Goal: Navigation & Orientation: Find specific page/section

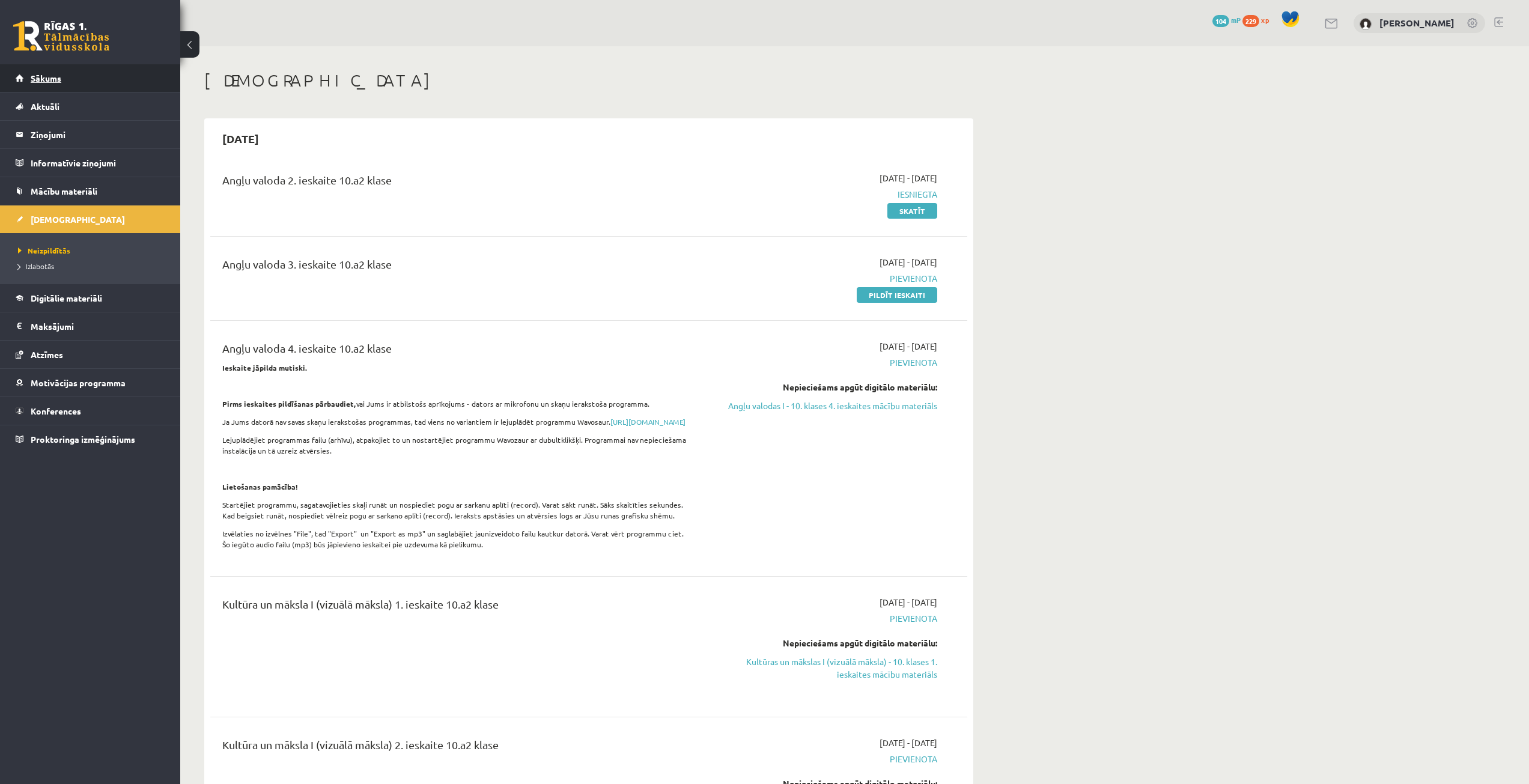
click at [68, 81] on link "Sākums" at bounding box center [91, 77] width 150 height 27
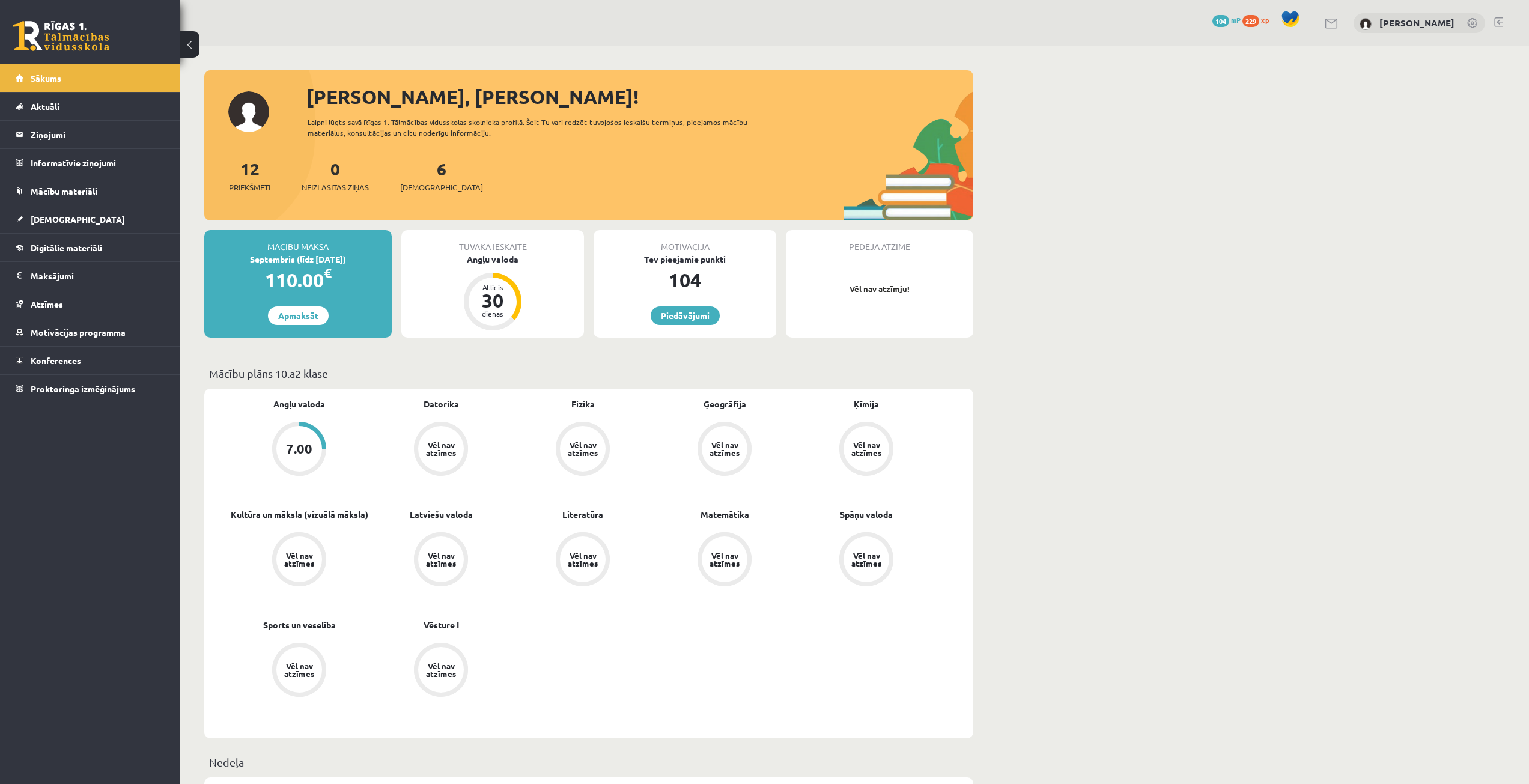
click at [704, 273] on div "104" at bounding box center [685, 280] width 182 height 29
click at [682, 312] on link "Piedāvājumi" at bounding box center [685, 315] width 69 height 18
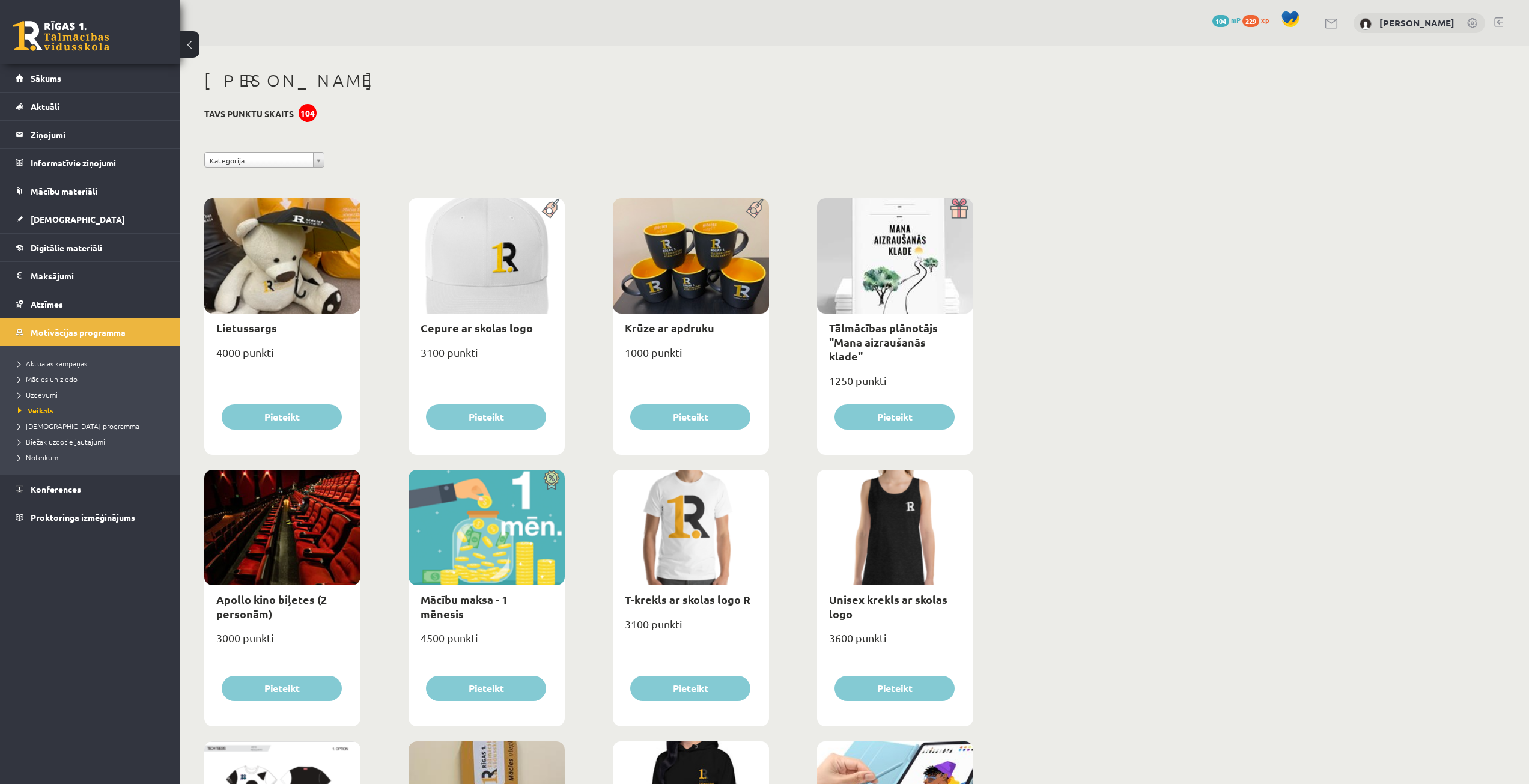
click at [187, 47] on button at bounding box center [189, 45] width 19 height 27
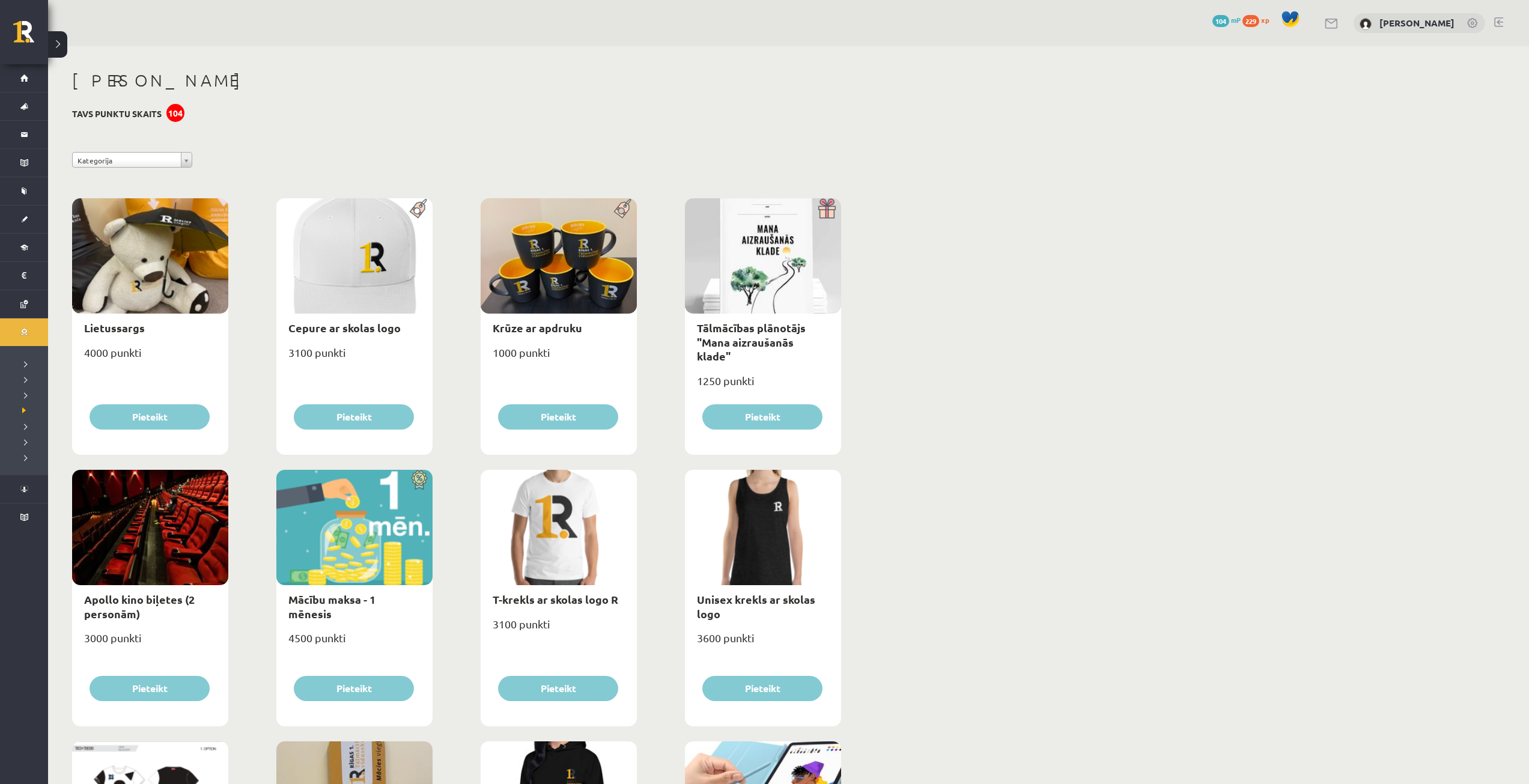
click at [59, 47] on button at bounding box center [57, 45] width 19 height 27
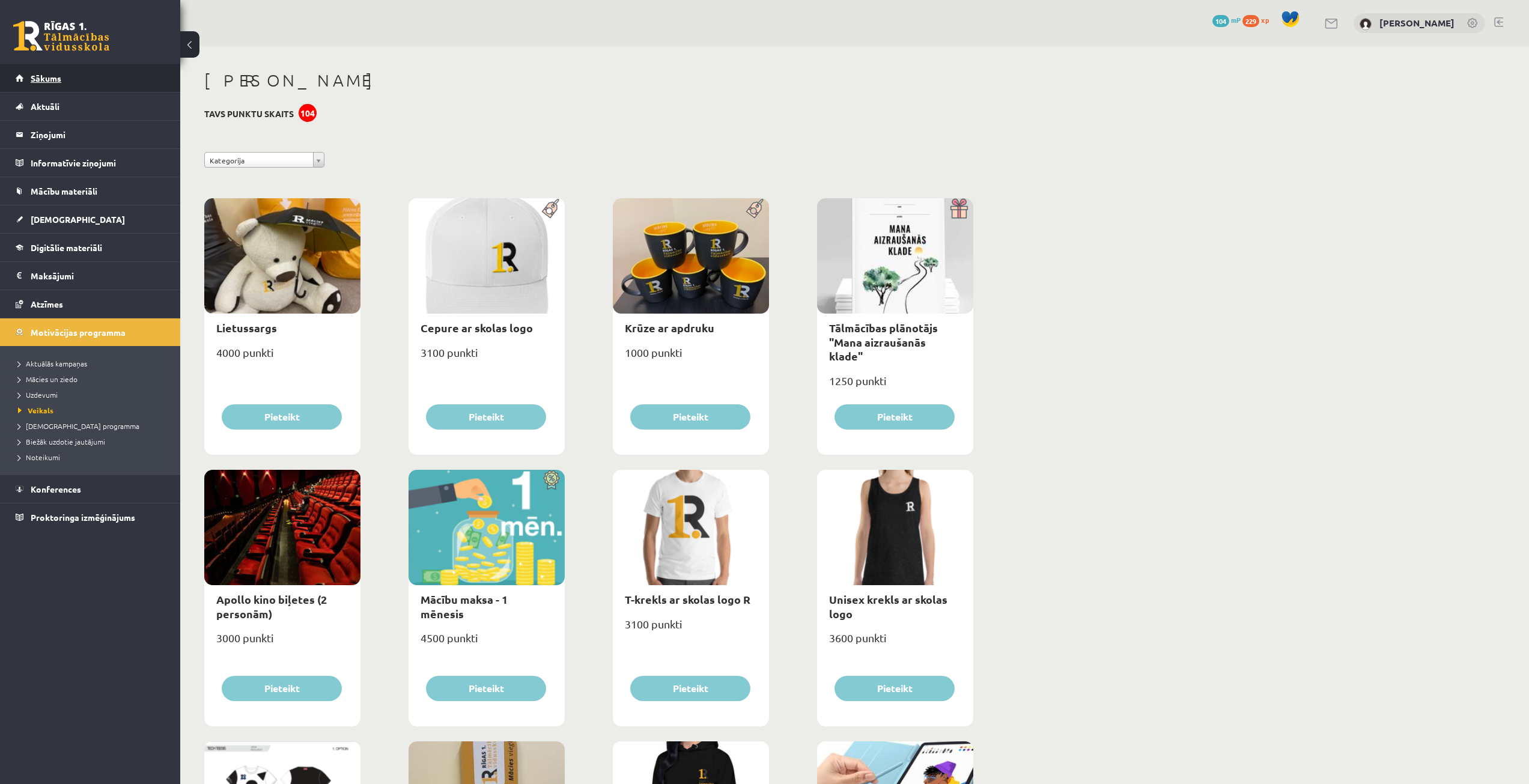
click at [70, 85] on link "Sākums" at bounding box center [91, 77] width 150 height 27
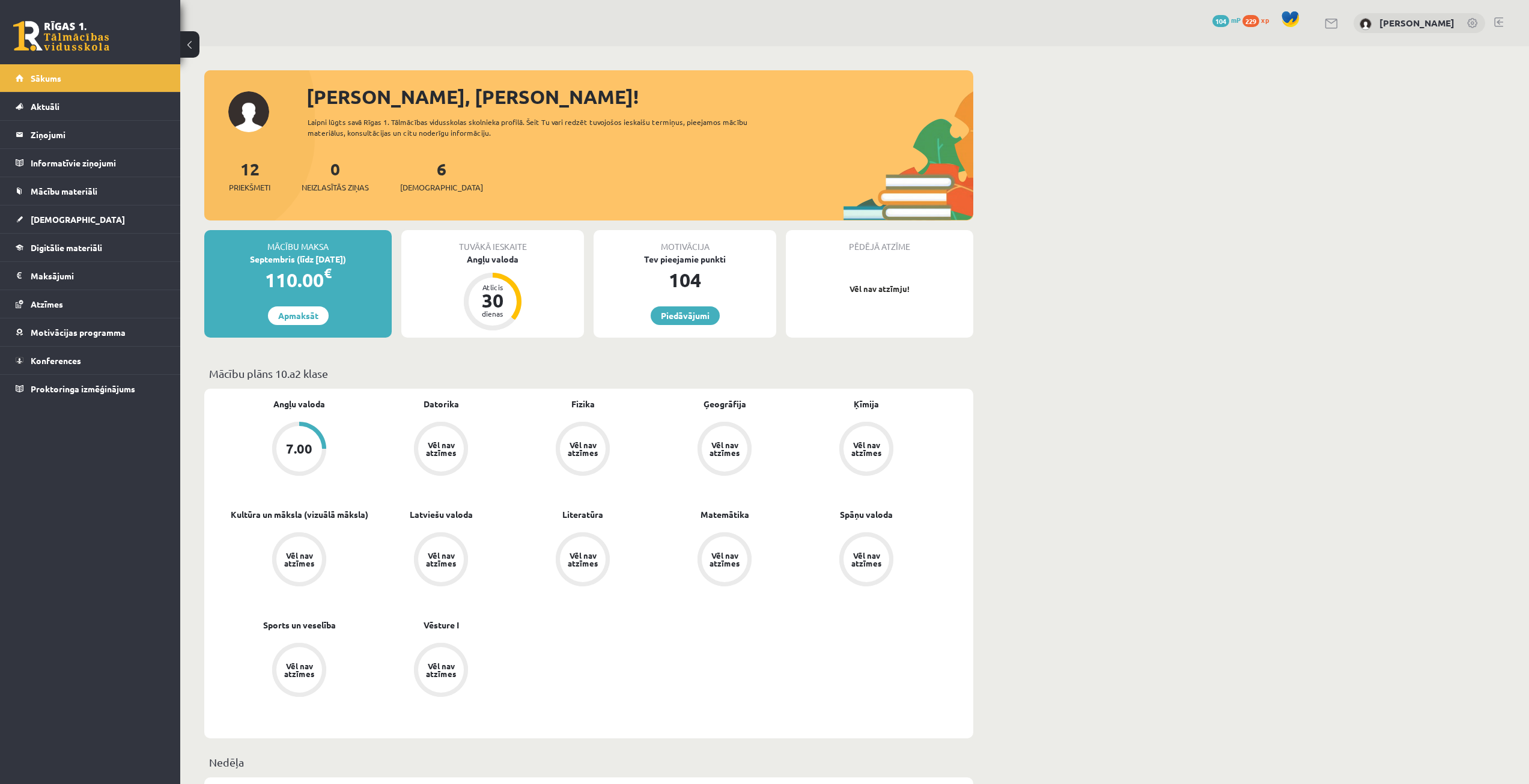
click at [639, 295] on div "Motivācija Tev pieejamie punkti 104 [GEOGRAPHIC_DATA]" at bounding box center [685, 283] width 182 height 107
click at [665, 317] on link "Piedāvājumi" at bounding box center [685, 315] width 69 height 18
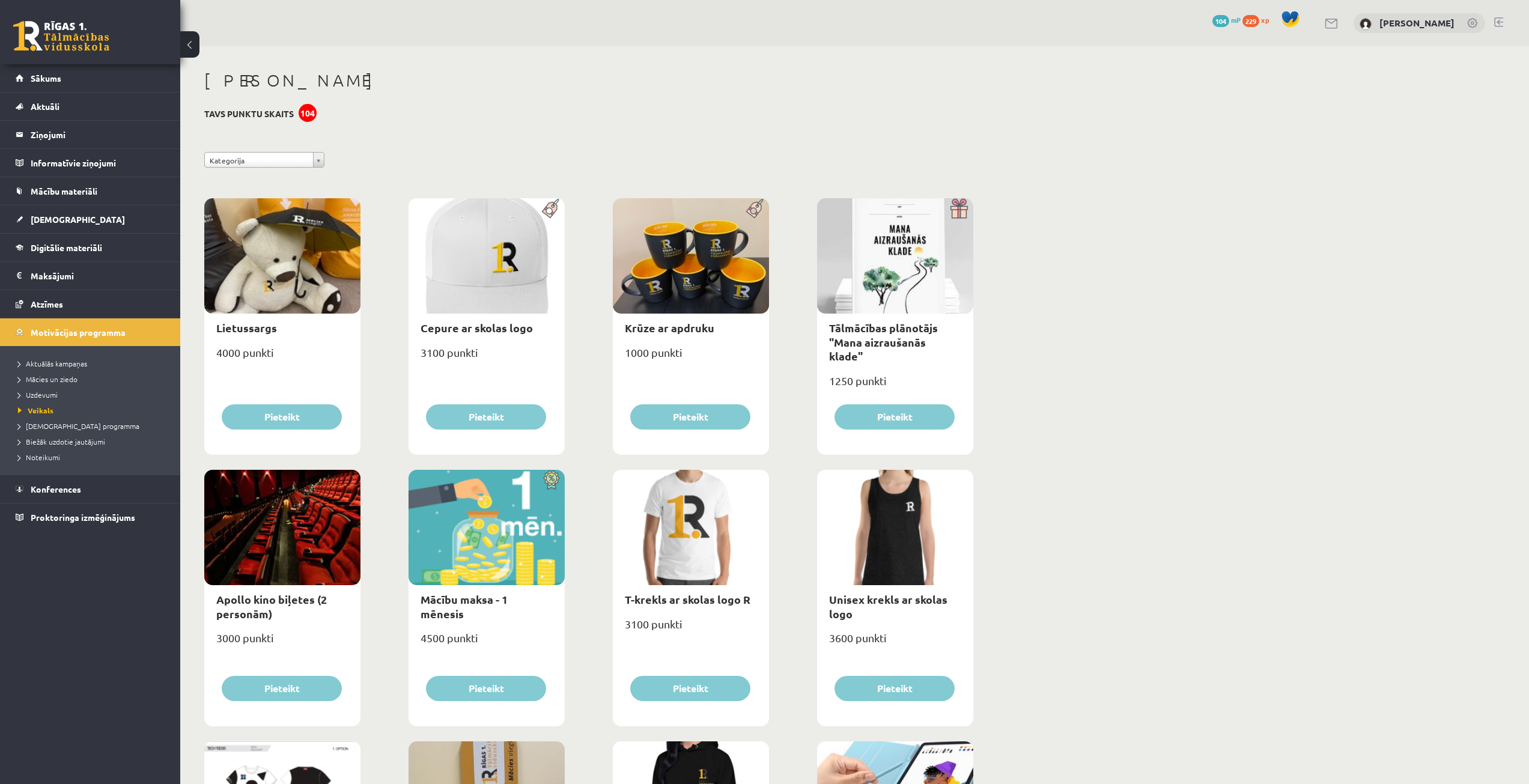
click at [196, 48] on button at bounding box center [189, 45] width 19 height 27
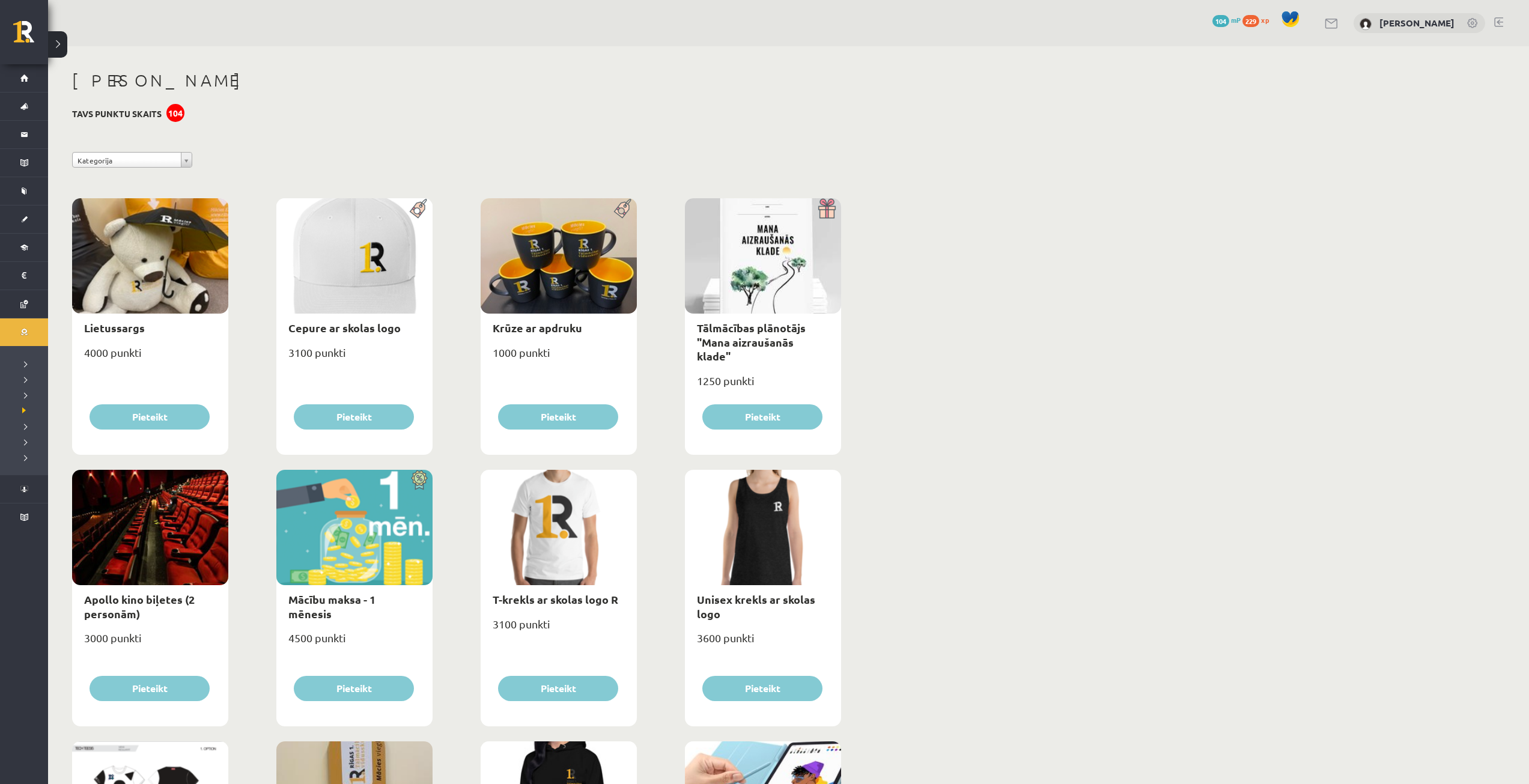
click at [67, 43] on div "0 Dāvanas 104 mP 229 xp Vladislava Vlasova" at bounding box center [789, 23] width 1482 height 47
click at [62, 48] on button at bounding box center [57, 45] width 19 height 27
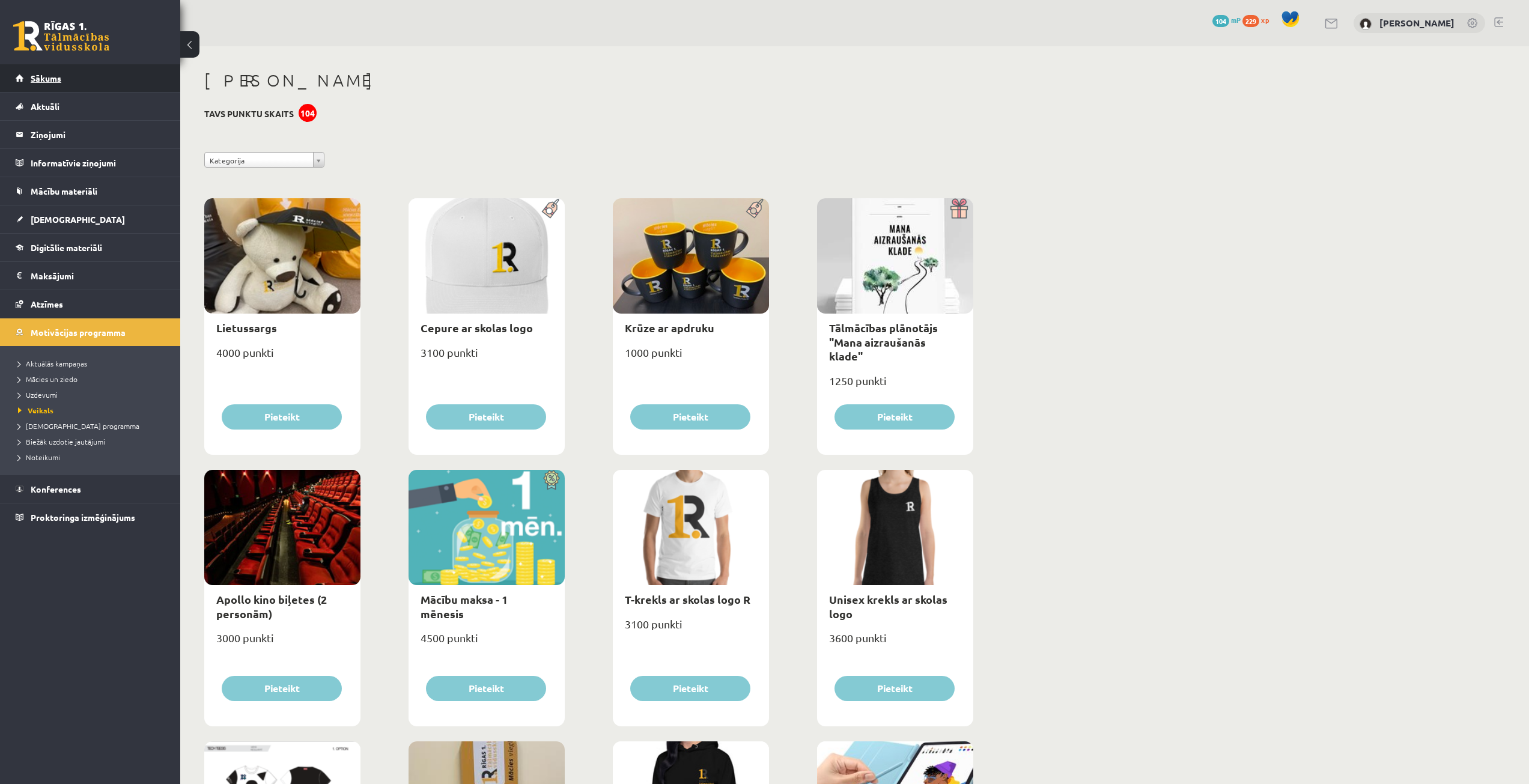
click at [73, 72] on link "Sākums" at bounding box center [91, 77] width 150 height 27
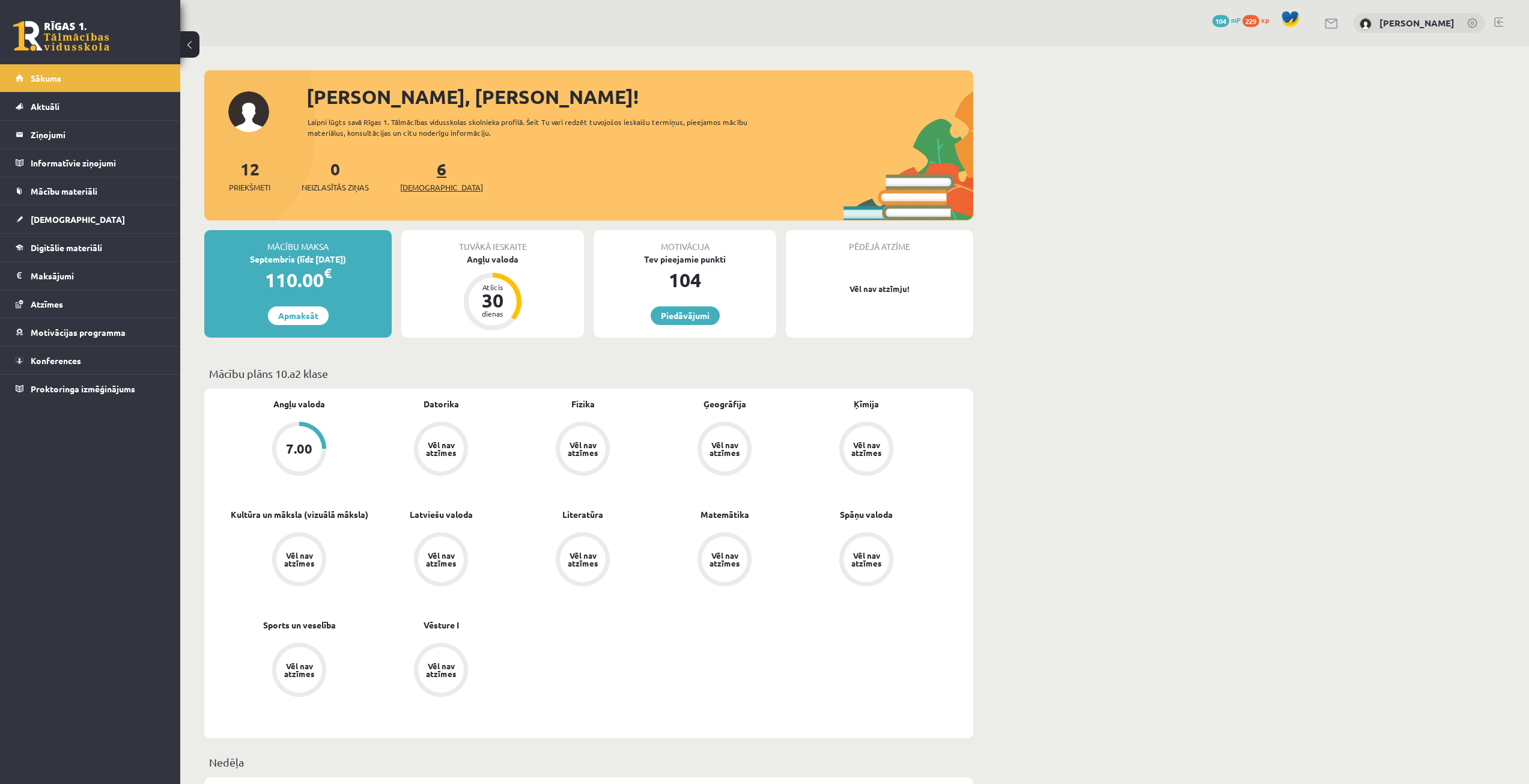
click at [423, 176] on link "6 Ieskaites" at bounding box center [442, 176] width 83 height 36
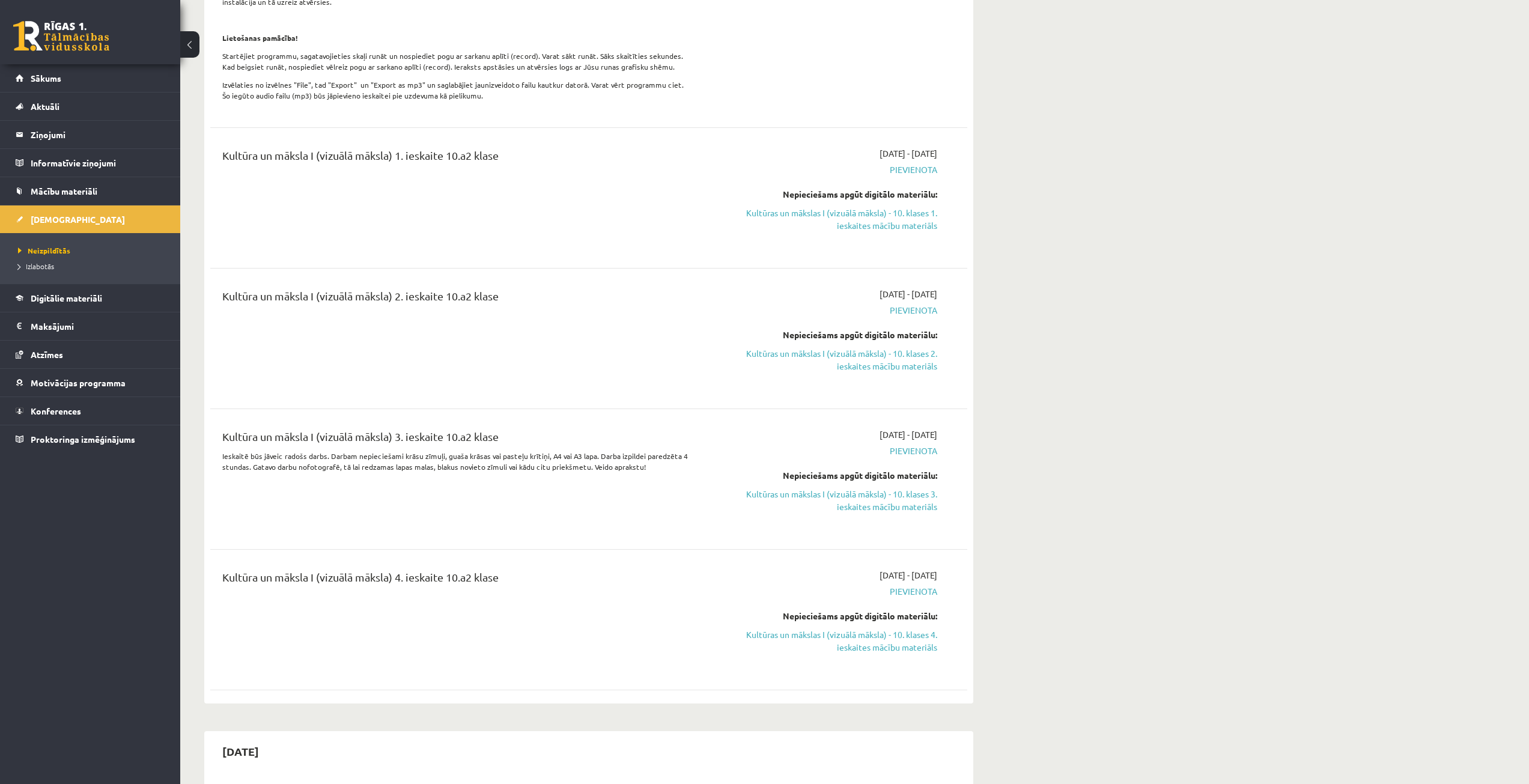
scroll to position [360, 0]
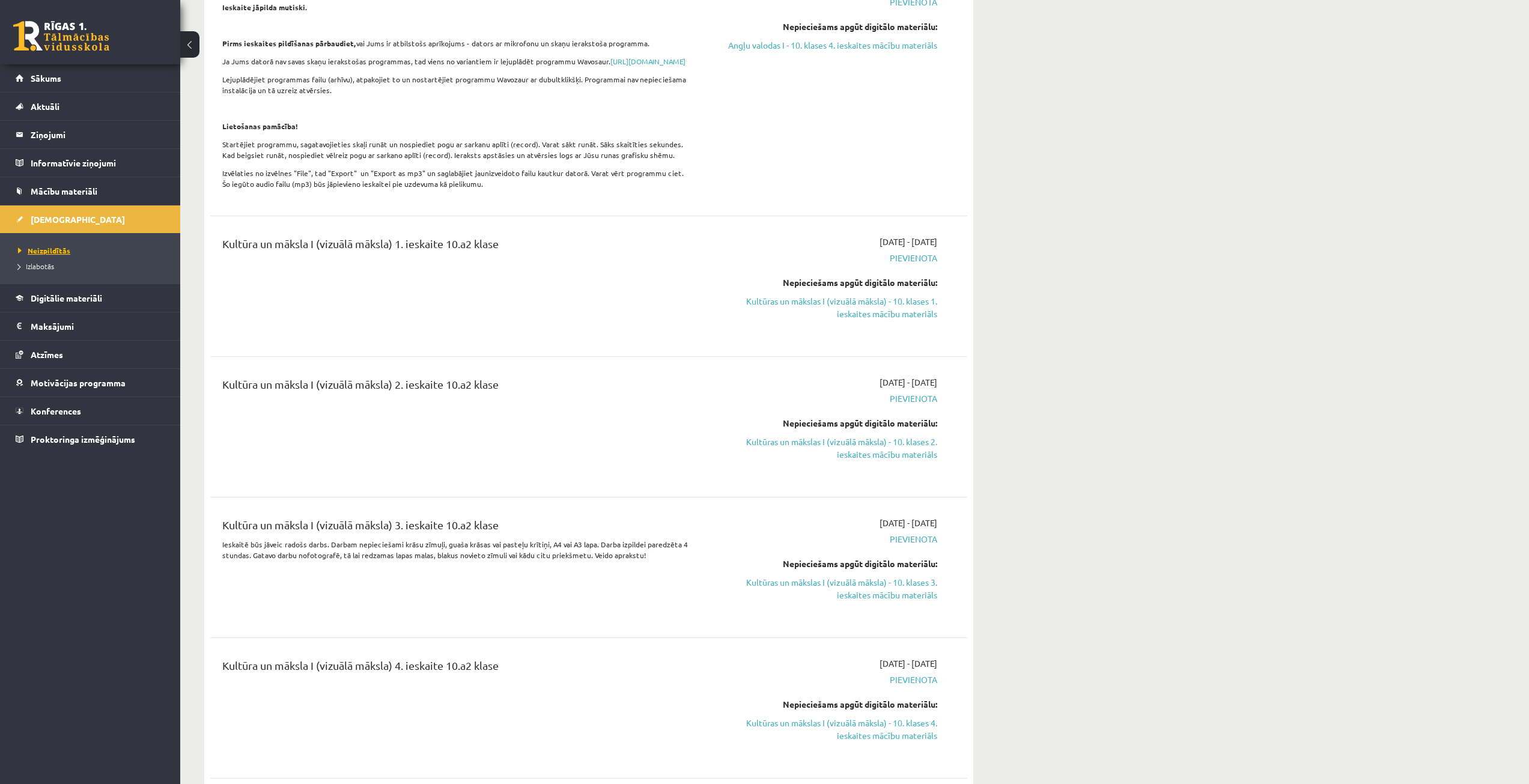
click at [109, 247] on link "Neizpildītās" at bounding box center [93, 250] width 150 height 11
click at [94, 264] on link "Izlabotās" at bounding box center [93, 265] width 150 height 11
